Goal: Communication & Community: Ask a question

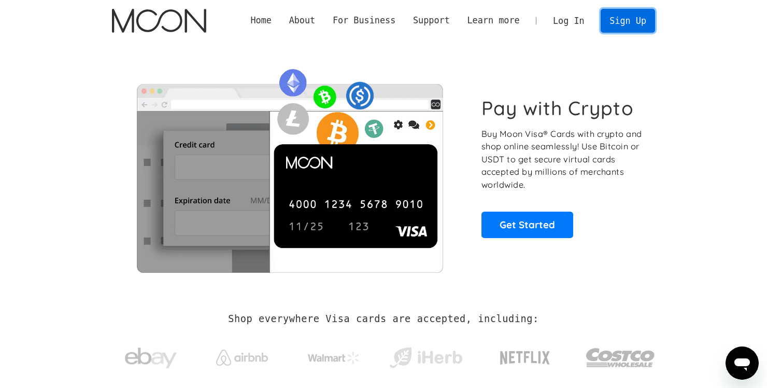
click at [640, 25] on link "Sign Up" at bounding box center [628, 20] width 54 height 23
click at [581, 13] on link "Log In" at bounding box center [568, 20] width 49 height 23
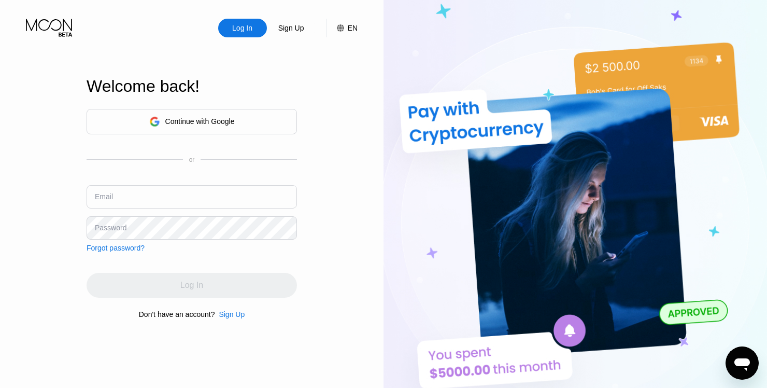
click at [229, 117] on div "Continue with Google" at bounding box center [199, 121] width 69 height 8
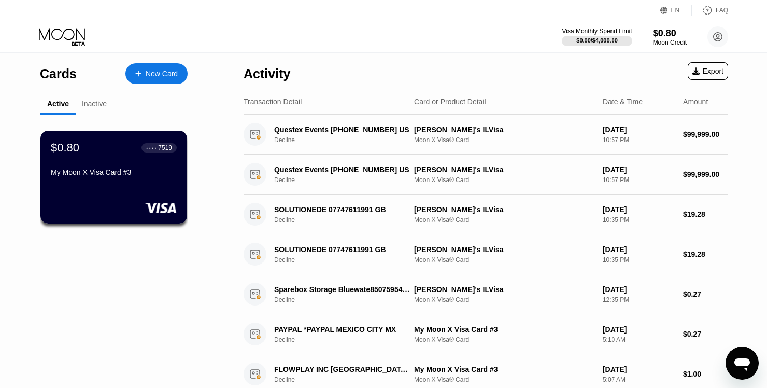
click at [739, 352] on div "Open messaging window" at bounding box center [741, 362] width 31 height 31
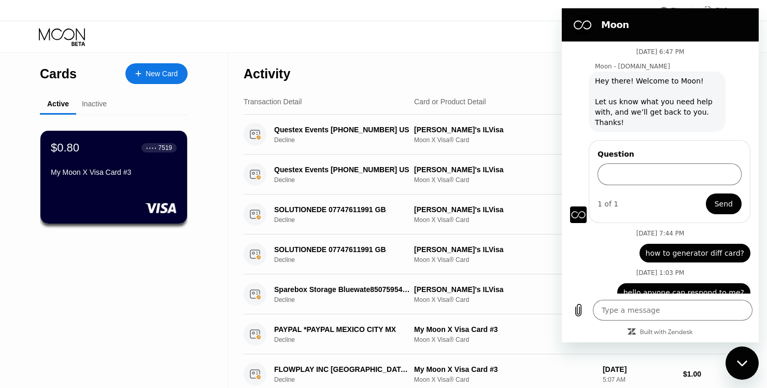
scroll to position [548, 0]
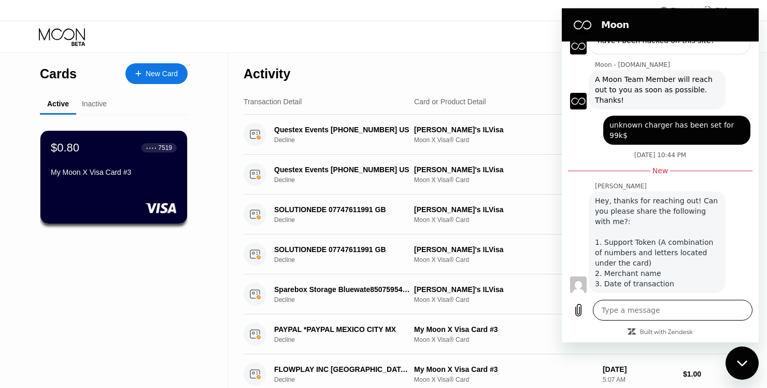
click at [629, 301] on textarea at bounding box center [673, 309] width 160 height 21
type textarea "3"
type textarea "x"
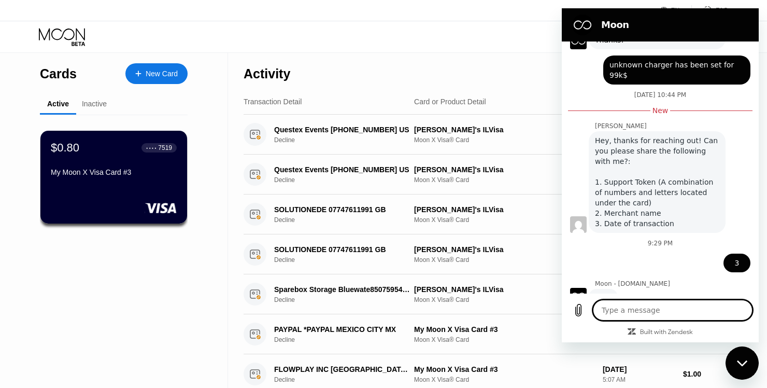
scroll to position [607, 0]
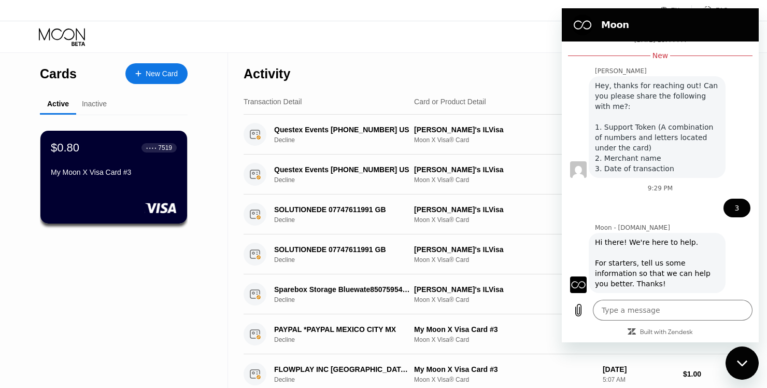
type textarea "x"
click at [639, 245] on div "June 21 at 6:47 PM Moon - paywithmoon.com Moon - paywithmoon.com says: Hey ther…" at bounding box center [660, 167] width 197 height 252
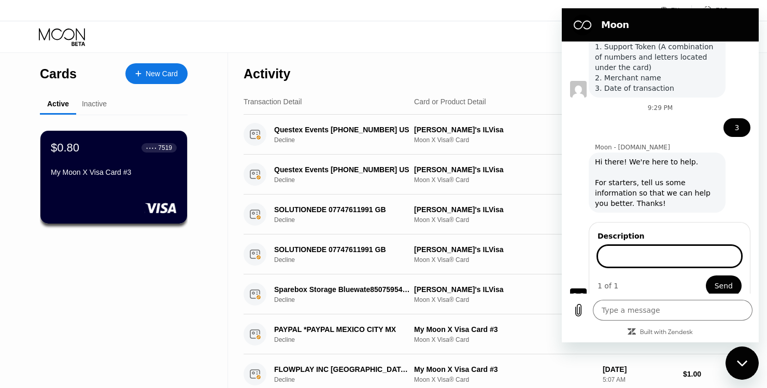
scroll to position [742, 0]
click at [633, 179] on span "Hi there! We're here to help. For starters, tell us some information so that we…" at bounding box center [657, 184] width 124 height 52
